Goal: Information Seeking & Learning: Learn about a topic

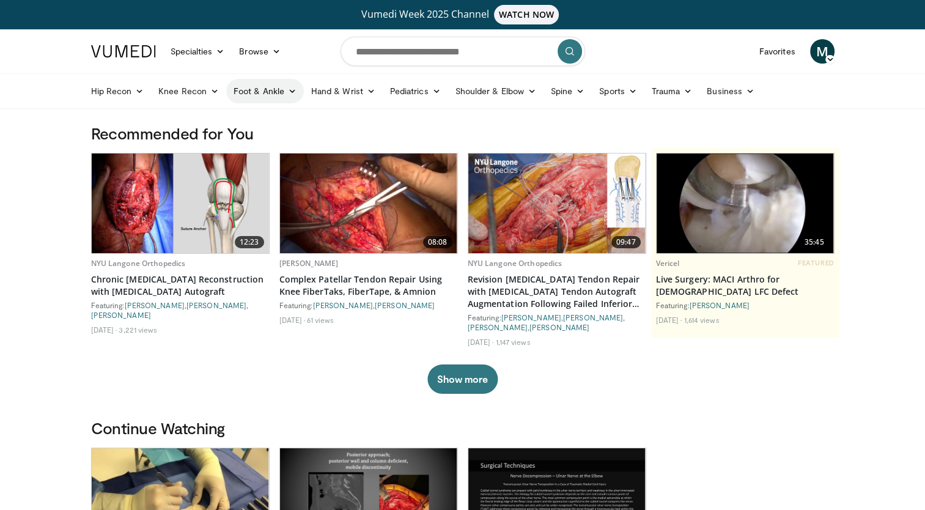
click at [255, 91] on link "Foot & Ankle" at bounding box center [265, 91] width 78 height 24
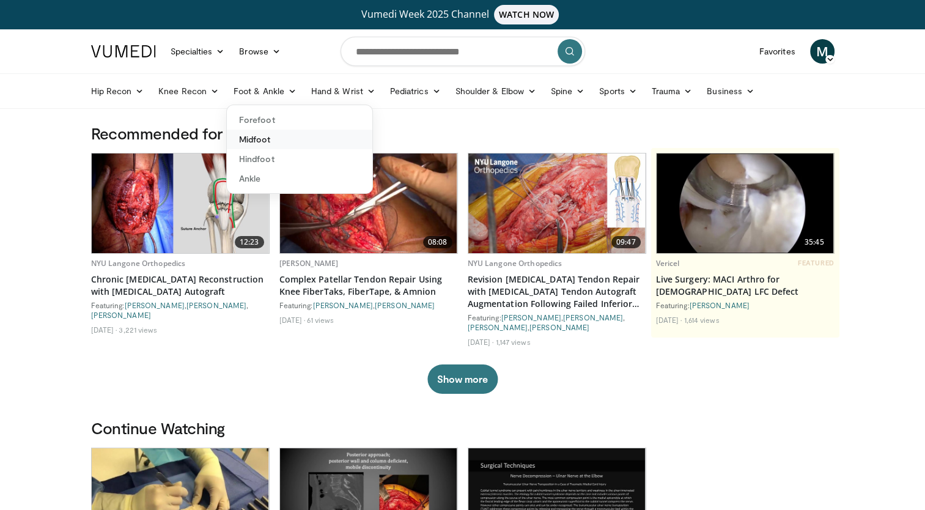
click at [269, 141] on link "Midfoot" at bounding box center [299, 140] width 145 height 20
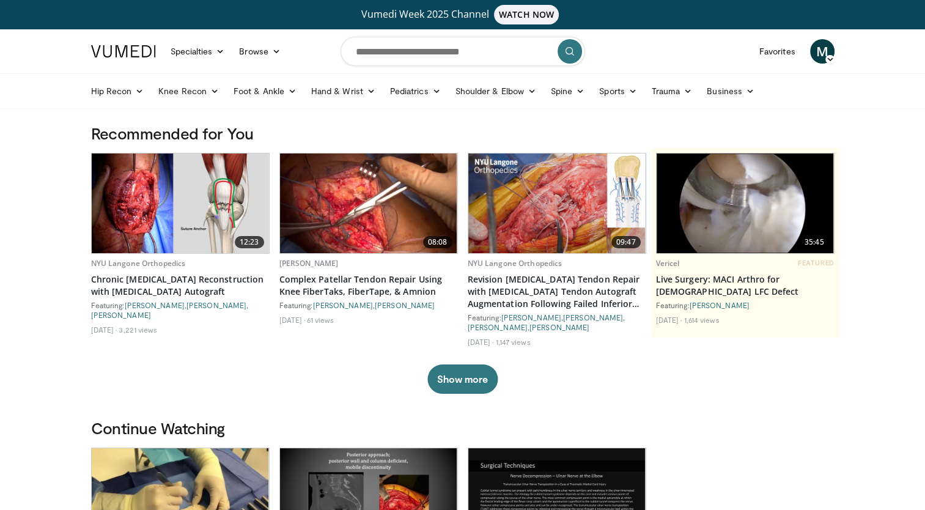
click at [269, 141] on h3 "Recommended for You" at bounding box center [462, 133] width 743 height 20
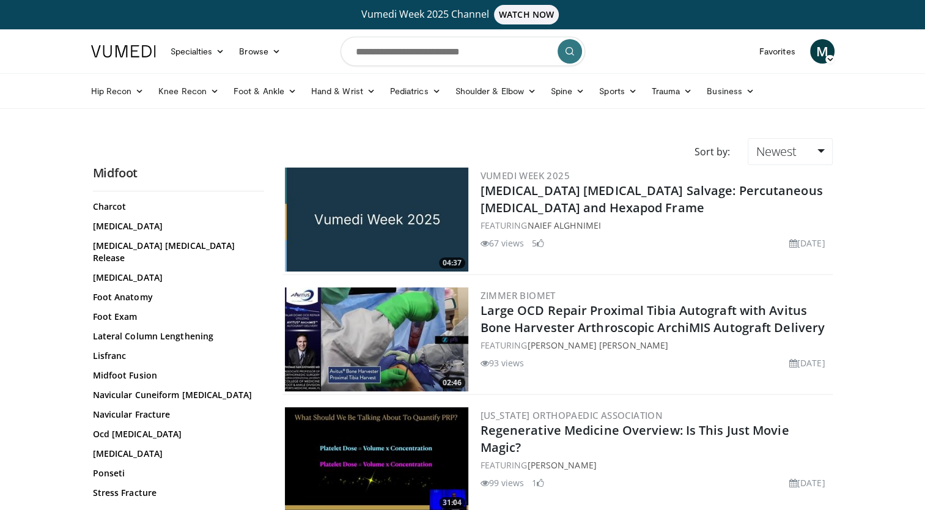
scroll to position [83, 0]
click at [365, 54] on input "Search topics, interventions" at bounding box center [462, 51] width 244 height 29
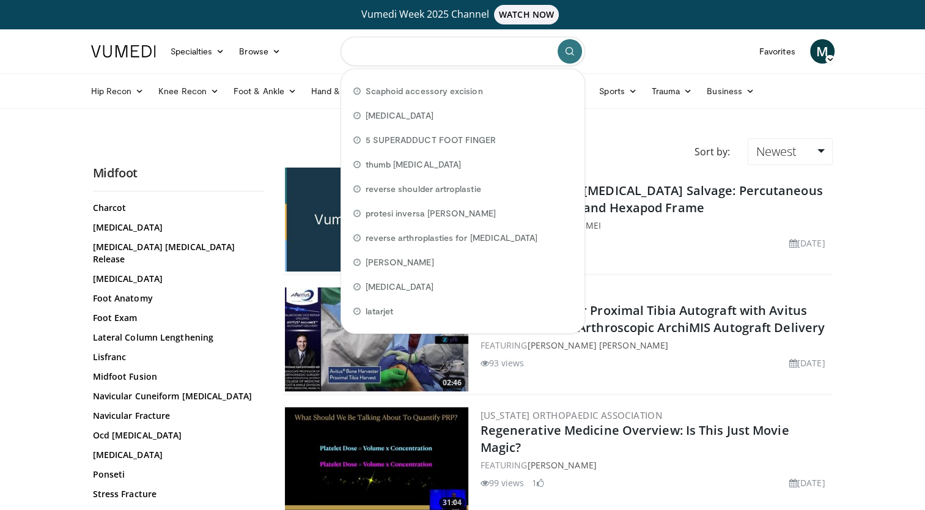
paste input "**********"
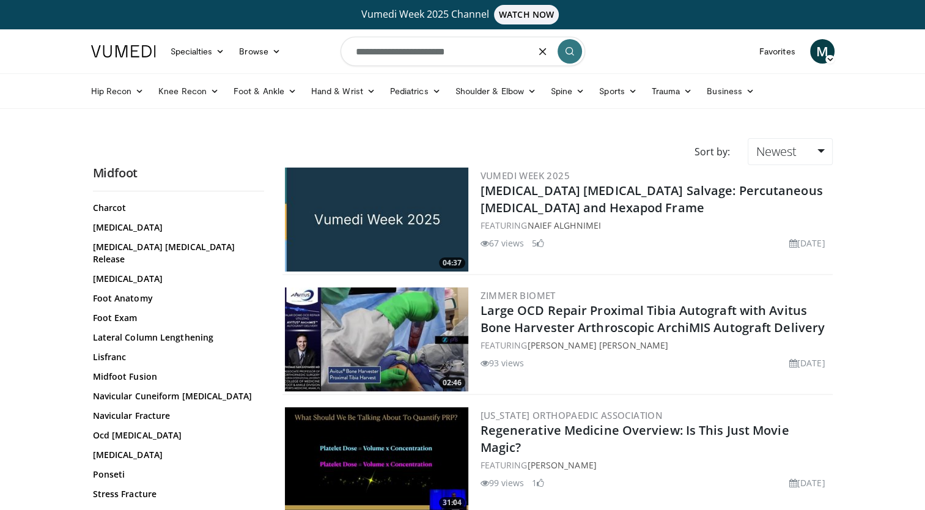
type input "**********"
click at [571, 56] on button "submit" at bounding box center [569, 51] width 24 height 24
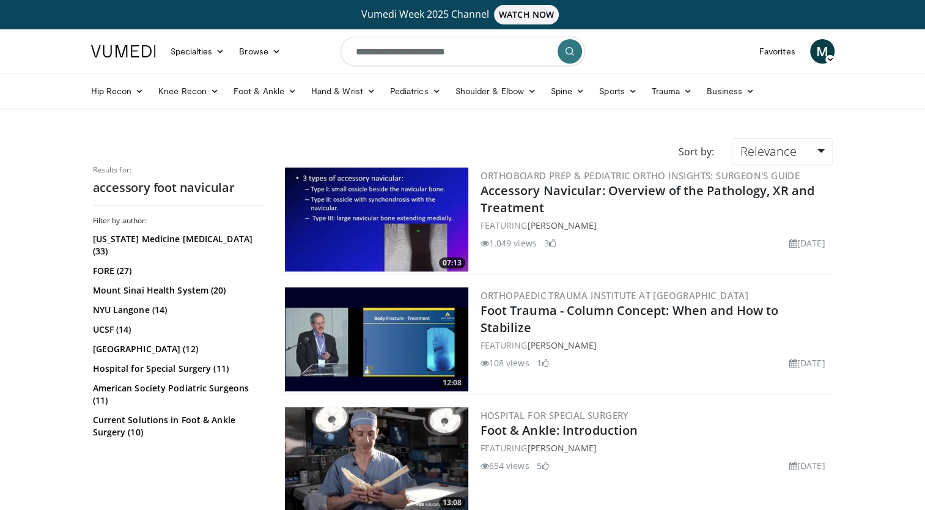
click at [423, 209] on img at bounding box center [376, 219] width 183 height 104
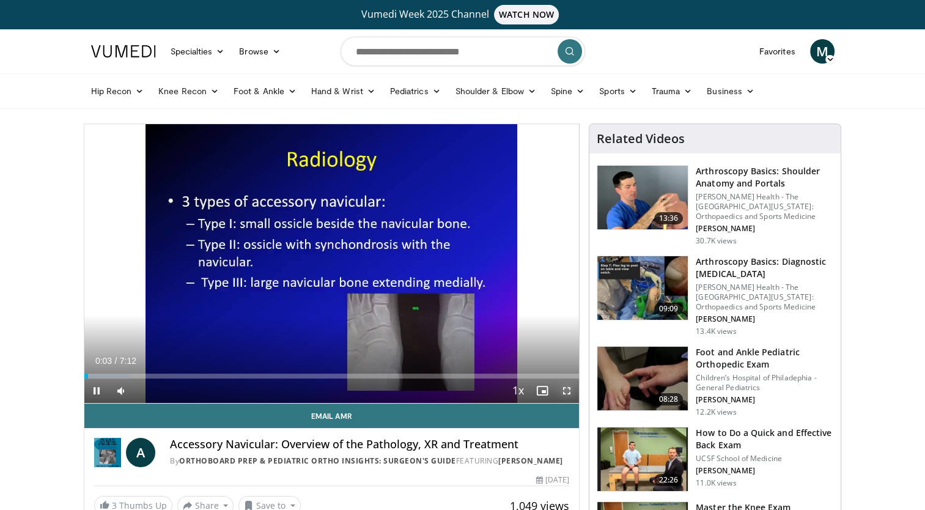
click at [565, 391] on span "Video Player" at bounding box center [566, 390] width 24 height 24
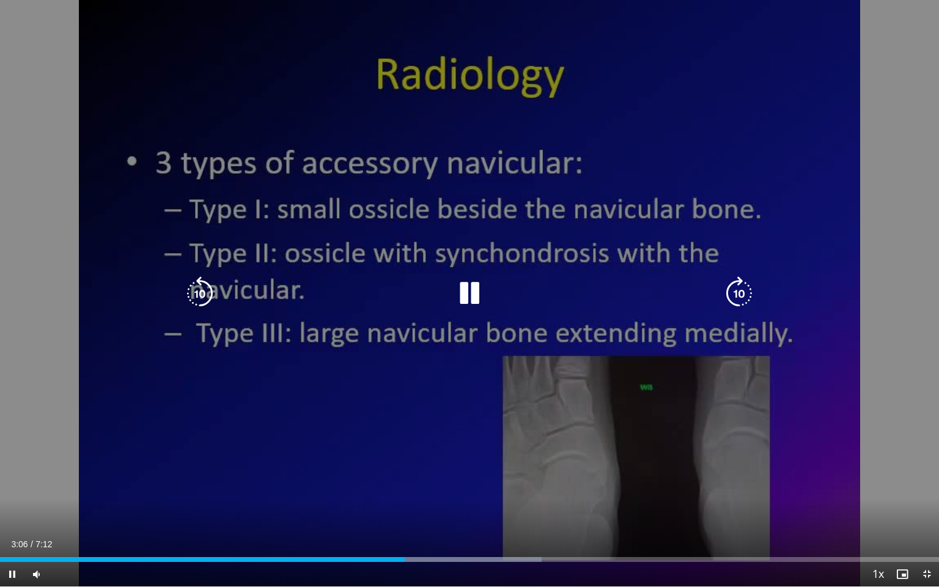
click at [487, 509] on div "10 seconds Tap to unmute" at bounding box center [469, 293] width 939 height 586
click at [465, 289] on icon "Video Player" at bounding box center [469, 293] width 34 height 34
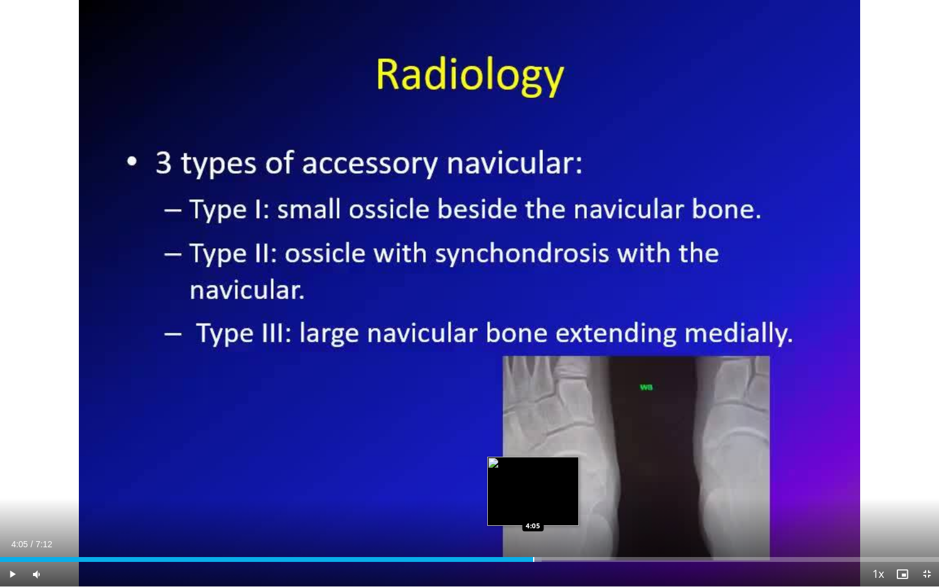
click at [533, 509] on div "Progress Bar" at bounding box center [533, 559] width 1 height 5
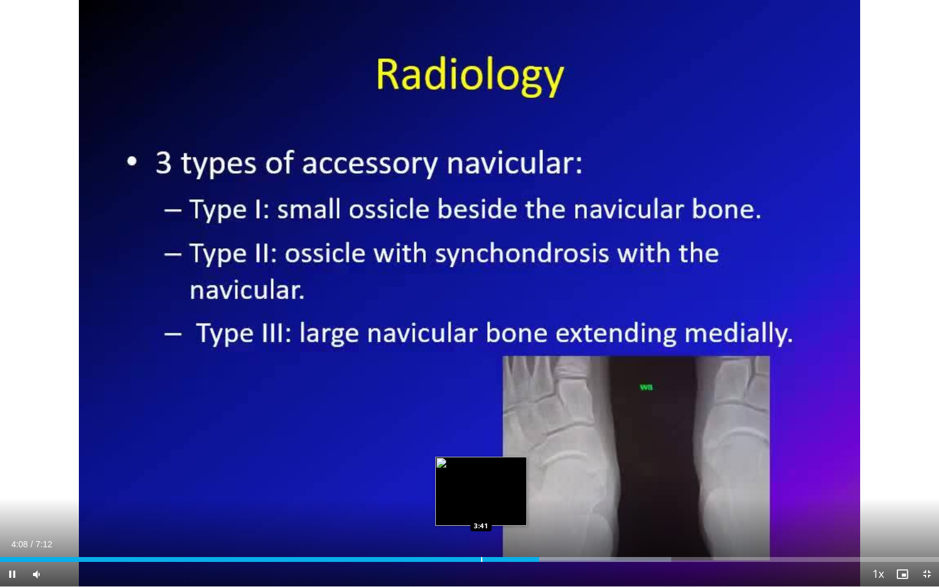
click at [482, 509] on div "Progress Bar" at bounding box center [481, 559] width 1 height 5
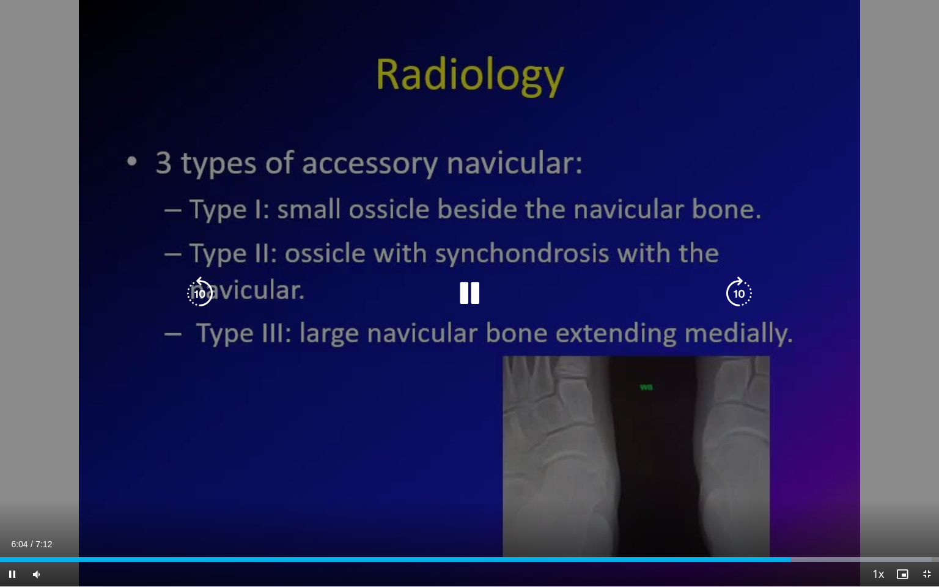
click at [922, 336] on div "10 seconds Tap to unmute" at bounding box center [469, 293] width 939 height 586
click at [469, 296] on icon "Video Player" at bounding box center [469, 293] width 34 height 34
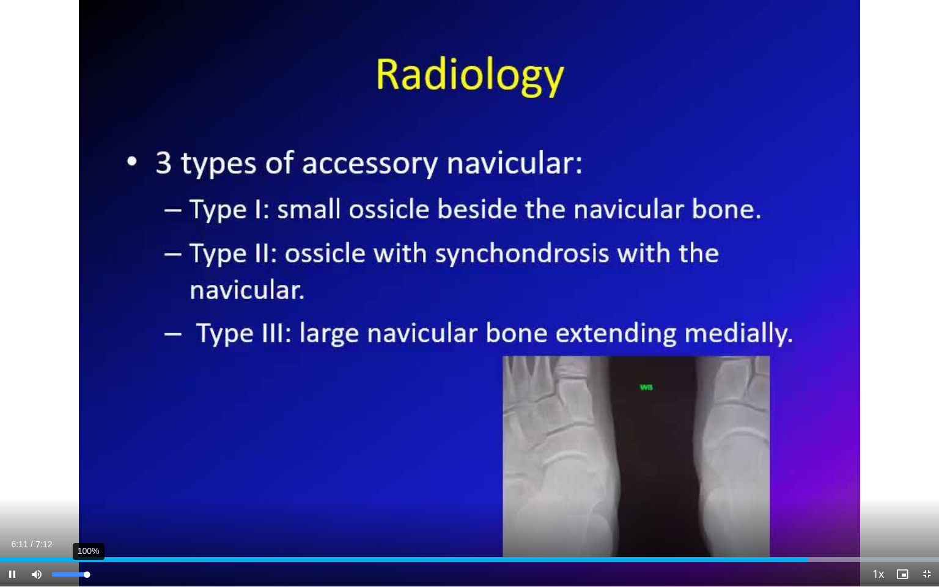
drag, startPoint x: 73, startPoint y: 571, endPoint x: 90, endPoint y: 570, distance: 17.8
click at [87, 509] on div "Volume Level" at bounding box center [69, 574] width 35 height 4
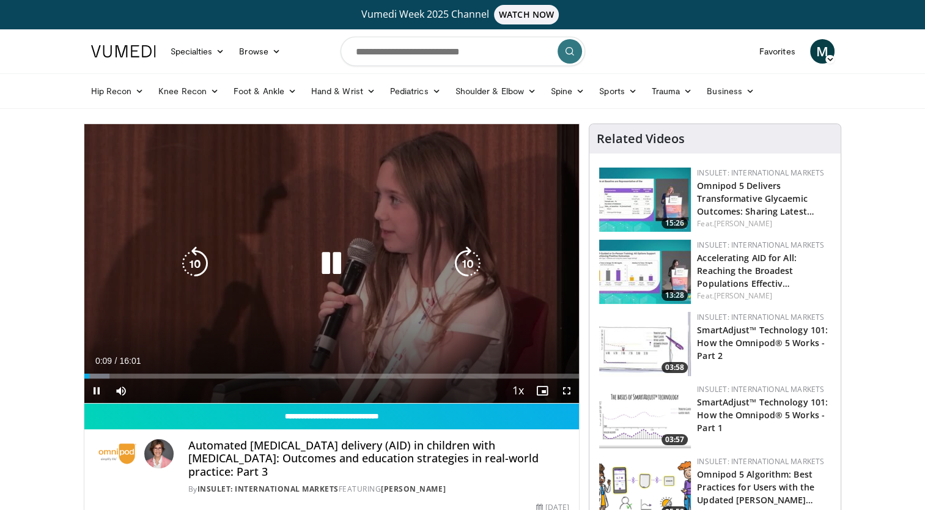
click at [529, 126] on div "10 seconds Tap to unmute" at bounding box center [331, 263] width 495 height 279
